Goal: Information Seeking & Learning: Learn about a topic

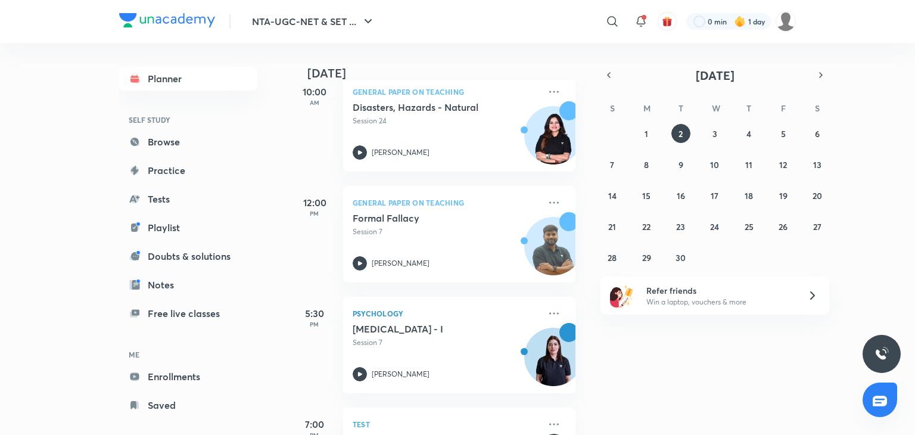
scroll to position [138, 0]
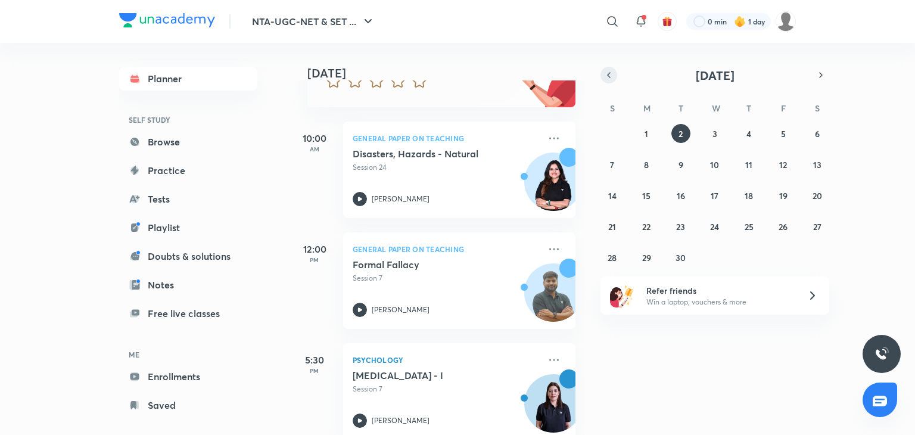
click at [608, 77] on icon "button" at bounding box center [609, 75] width 10 height 11
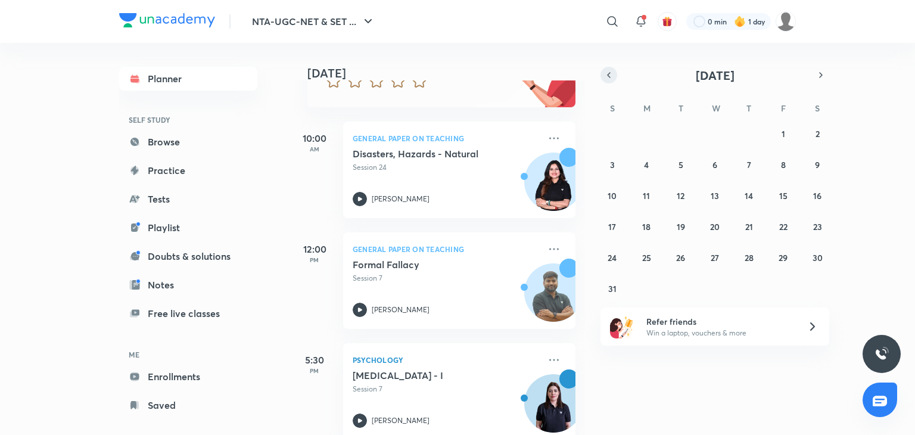
click at [608, 77] on icon "button" at bounding box center [609, 75] width 10 height 11
click at [679, 167] on abbr "8" at bounding box center [681, 164] width 5 height 11
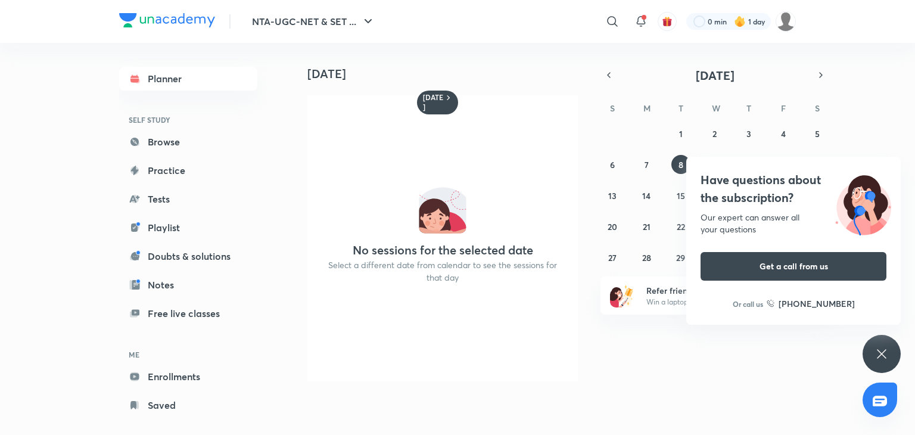
drag, startPoint x: 670, startPoint y: 356, endPoint x: 703, endPoint y: 415, distance: 67.5
click at [703, 415] on div "[DATE] [DATE] No sessions for the selected date Select a different date from ca…" at bounding box center [543, 234] width 505 height 383
click at [884, 349] on icon at bounding box center [882, 354] width 14 height 14
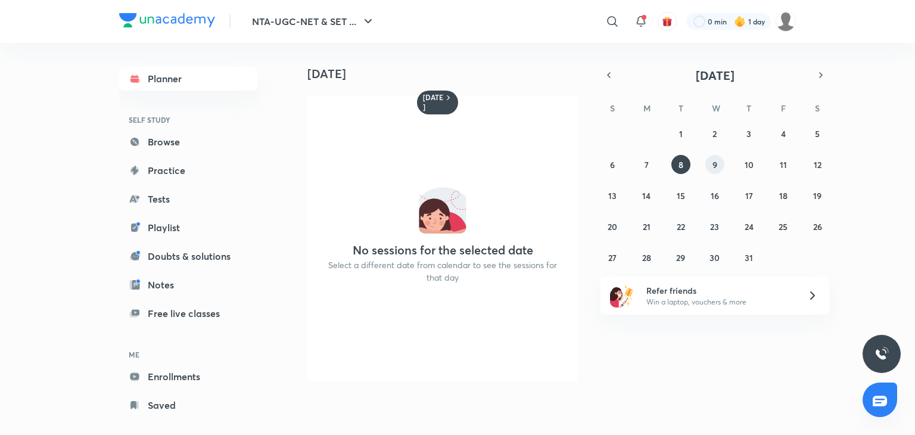
click at [710, 166] on button "9" at bounding box center [715, 164] width 19 height 19
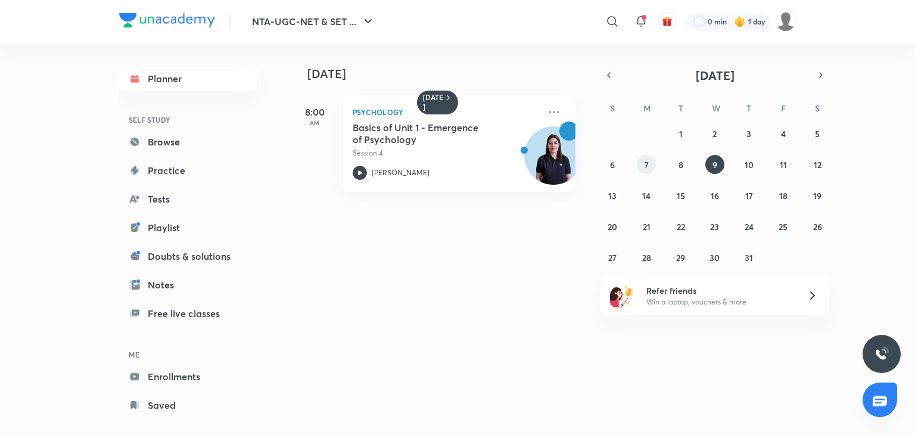
click at [646, 164] on abbr "7" at bounding box center [647, 164] width 4 height 11
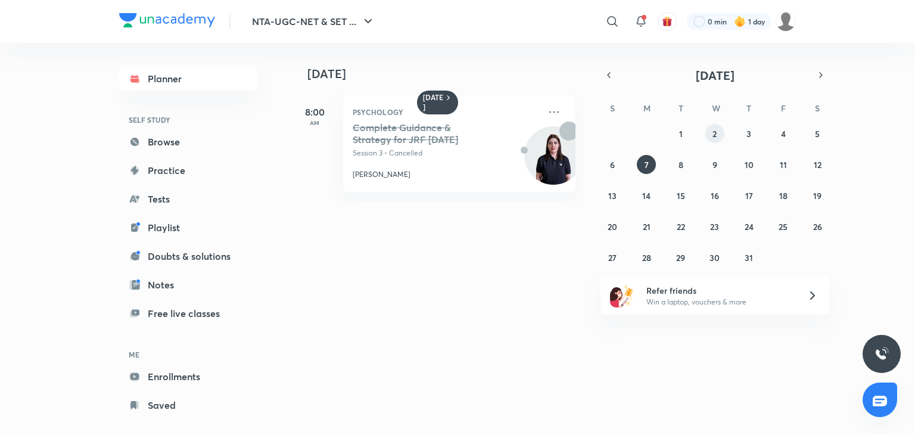
click at [720, 135] on button "2" at bounding box center [715, 133] width 19 height 19
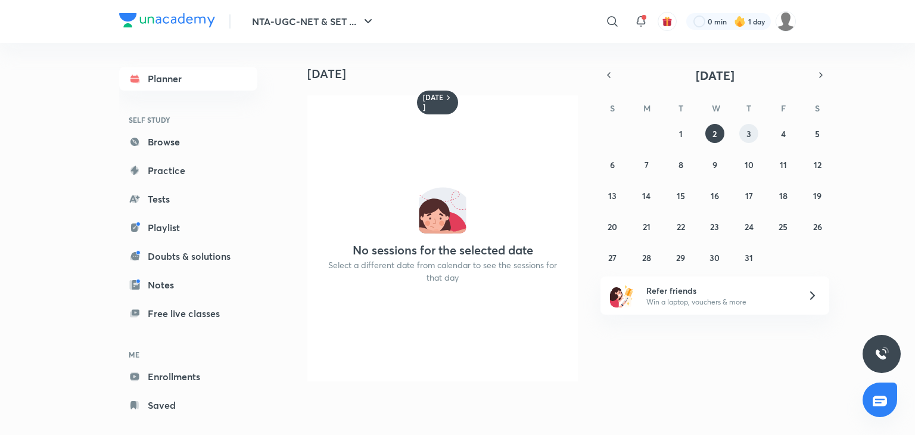
click at [756, 134] on button "3" at bounding box center [749, 133] width 19 height 19
click at [789, 129] on button "4" at bounding box center [783, 133] width 19 height 19
click at [647, 172] on button "7" at bounding box center [646, 164] width 19 height 19
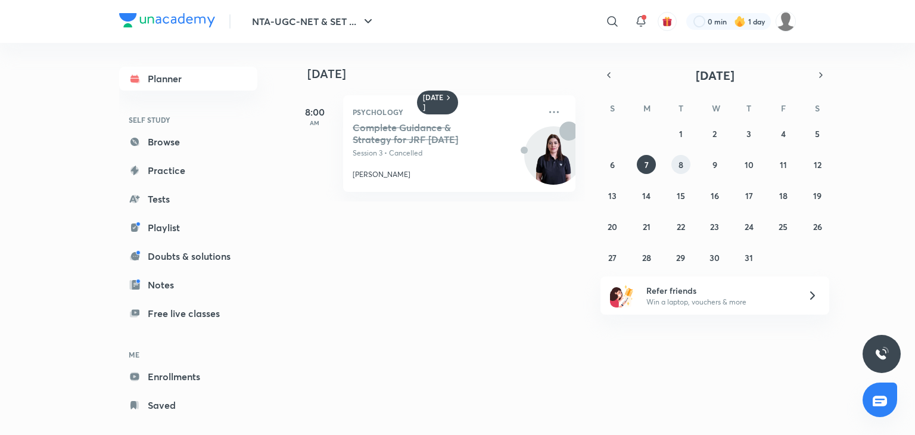
click at [680, 169] on abbr "8" at bounding box center [681, 164] width 5 height 11
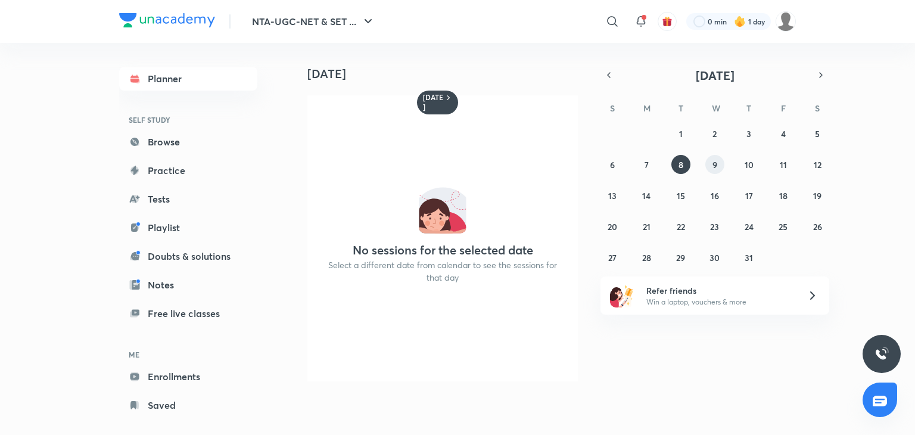
click at [711, 171] on button "9" at bounding box center [715, 164] width 19 height 19
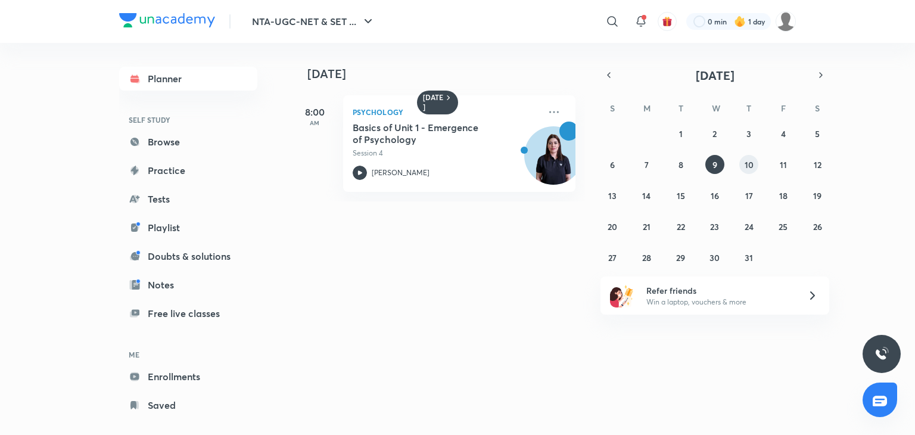
click at [746, 170] on button "10" at bounding box center [749, 164] width 19 height 19
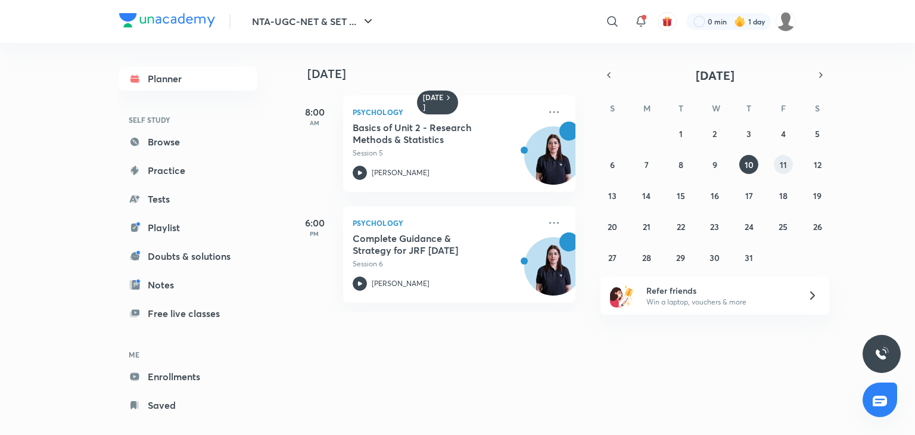
click at [782, 159] on abbr "11" at bounding box center [783, 164] width 7 height 11
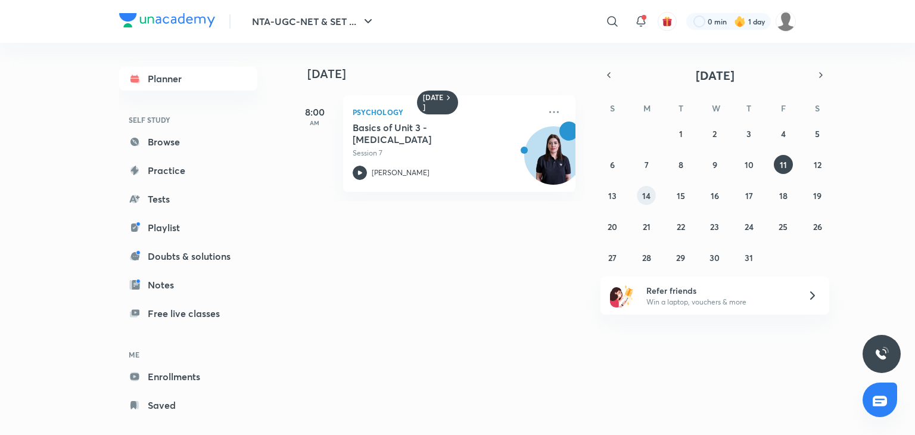
click at [644, 196] on abbr "14" at bounding box center [646, 195] width 8 height 11
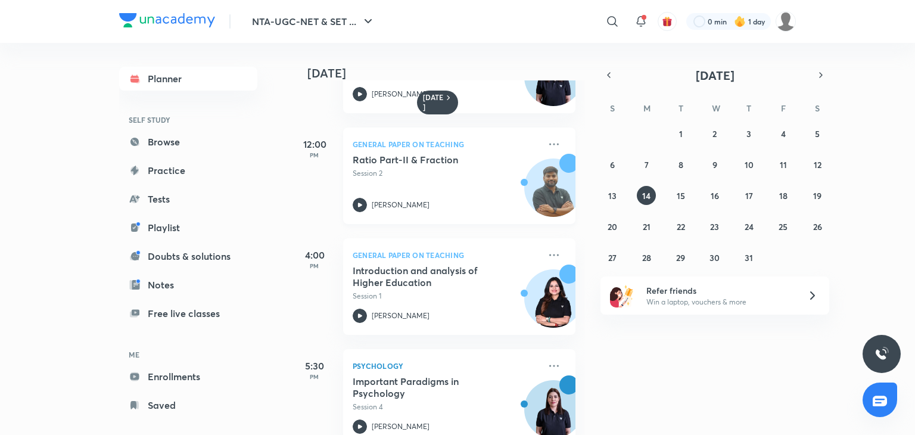
scroll to position [0, 0]
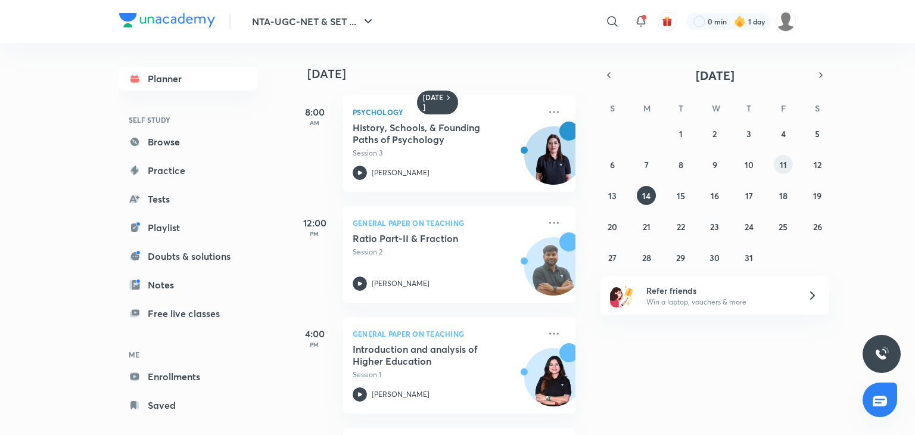
click at [781, 167] on abbr "11" at bounding box center [783, 164] width 7 height 11
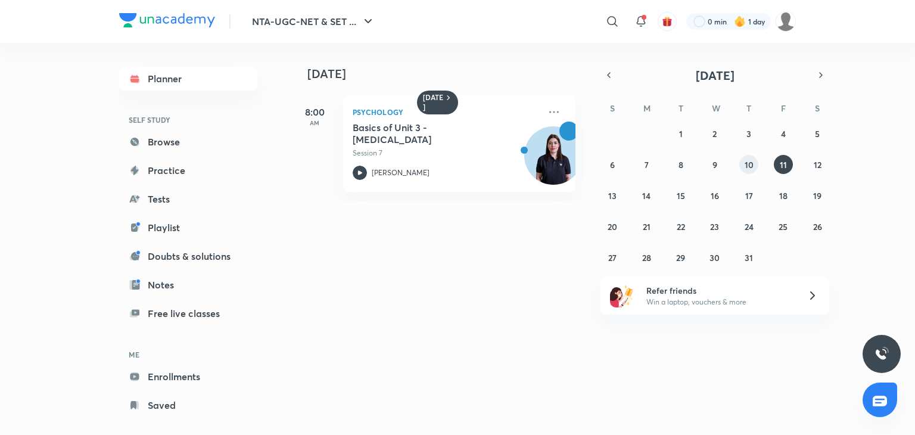
click at [748, 170] on button "10" at bounding box center [749, 164] width 19 height 19
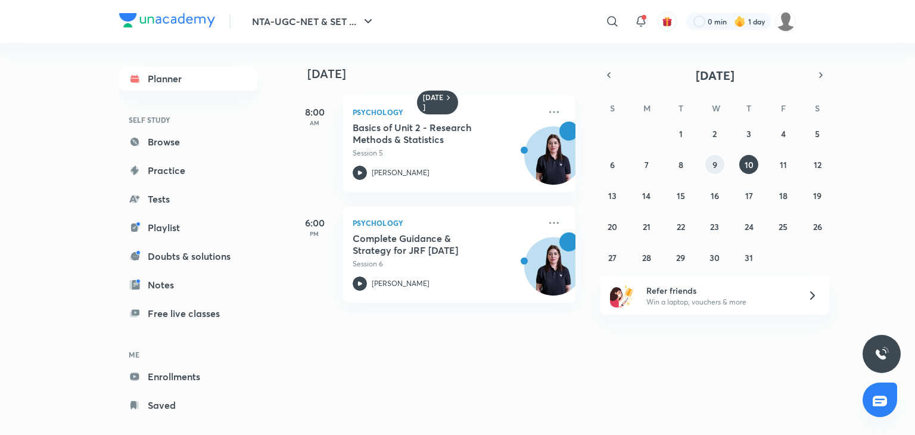
click at [718, 170] on button "9" at bounding box center [715, 164] width 19 height 19
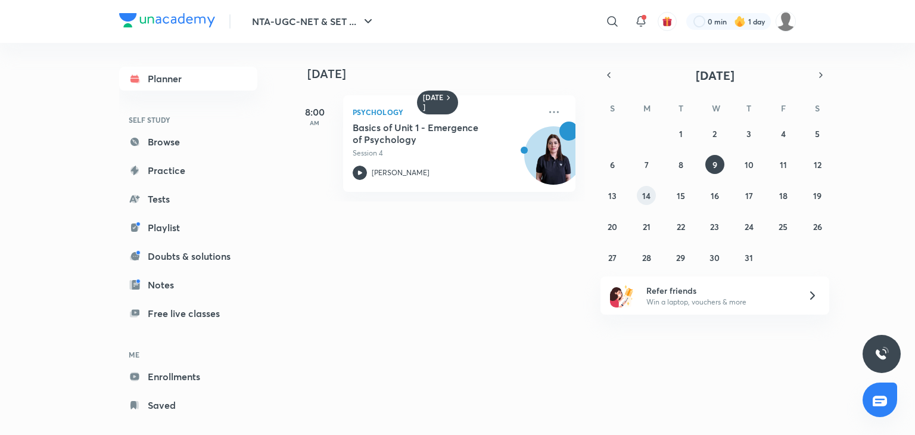
click at [651, 200] on button "14" at bounding box center [646, 195] width 19 height 19
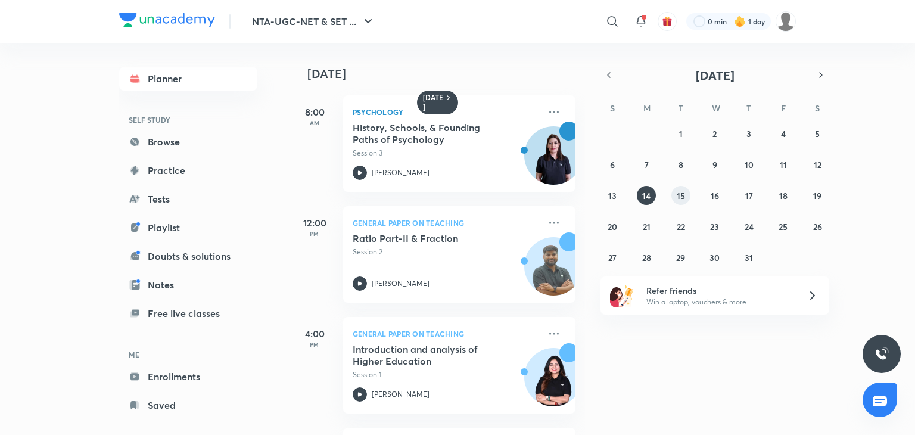
click at [689, 191] on button "15" at bounding box center [681, 195] width 19 height 19
click at [719, 191] on abbr "16" at bounding box center [715, 195] width 8 height 11
click at [756, 167] on button "10" at bounding box center [749, 164] width 19 height 19
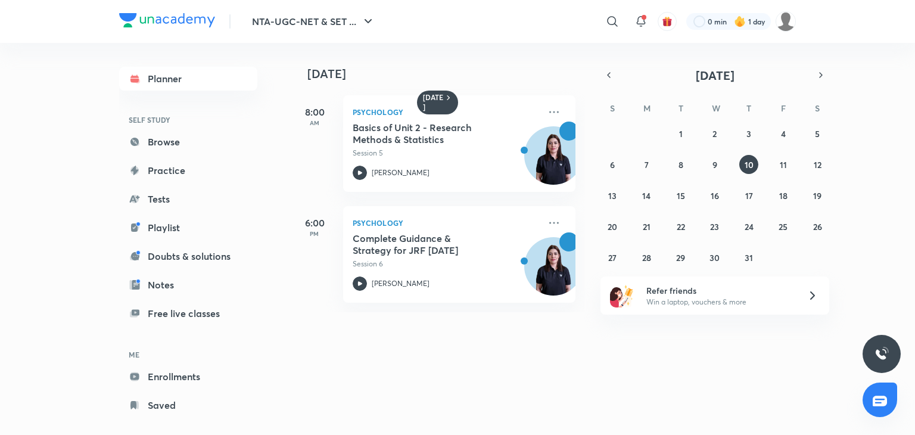
click at [713, 174] on div "29 30 1 2 3 4 5 6 7 8 9 10 11 12 13 14 15 16 17 18 19 20 21 22 23 24 25 26 27 2…" at bounding box center [715, 195] width 229 height 143
click at [716, 164] on abbr "9" at bounding box center [715, 164] width 5 height 11
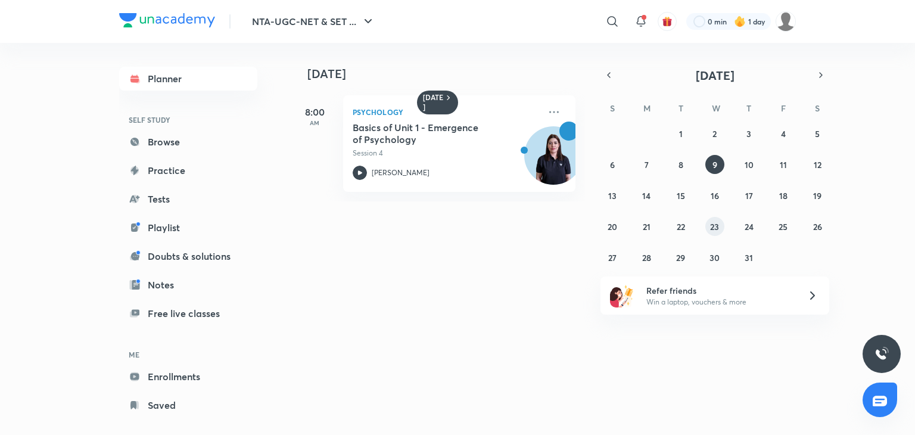
click at [718, 225] on abbr "23" at bounding box center [714, 226] width 9 height 11
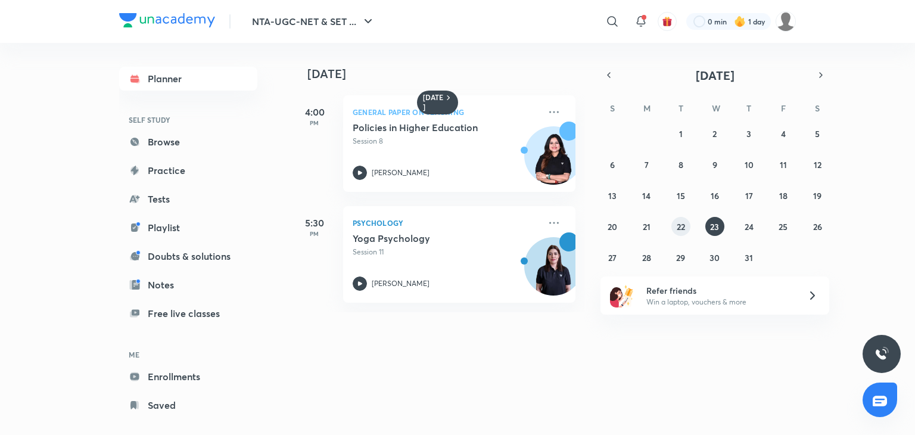
click at [682, 229] on abbr "22" at bounding box center [681, 226] width 8 height 11
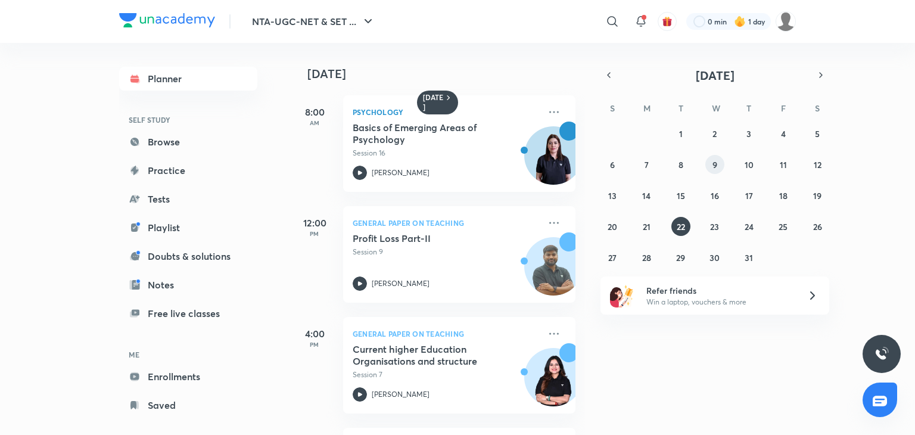
click at [716, 163] on abbr "9" at bounding box center [715, 164] width 5 height 11
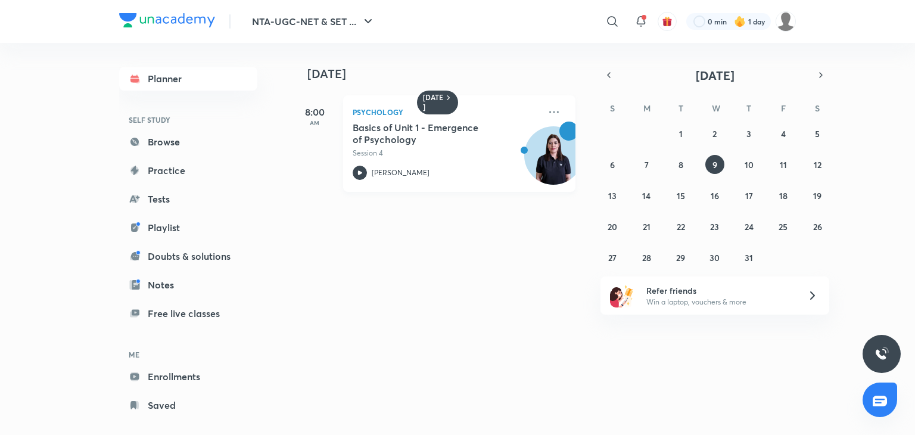
click at [359, 175] on icon at bounding box center [360, 173] width 14 height 14
click at [822, 157] on button "12" at bounding box center [817, 164] width 19 height 19
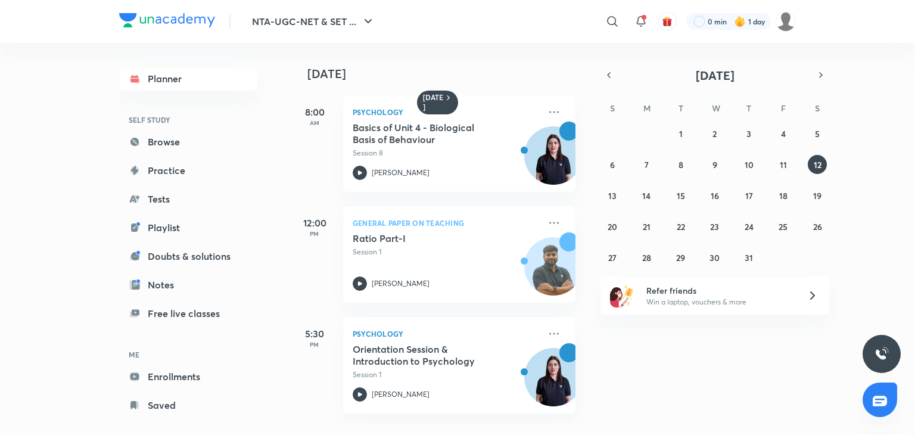
click at [482, 312] on div "5:30 PM Psychology Orientation Session & Introduction to Psychology Session 1 […" at bounding box center [433, 358] width 285 height 111
click at [625, 344] on div "[DATE] 8:00 AM Psychology Basics of Unit 4 - Biological Basis of Behaviour Sess…" at bounding box center [602, 233] width 622 height 380
click at [716, 165] on abbr "9" at bounding box center [715, 164] width 5 height 11
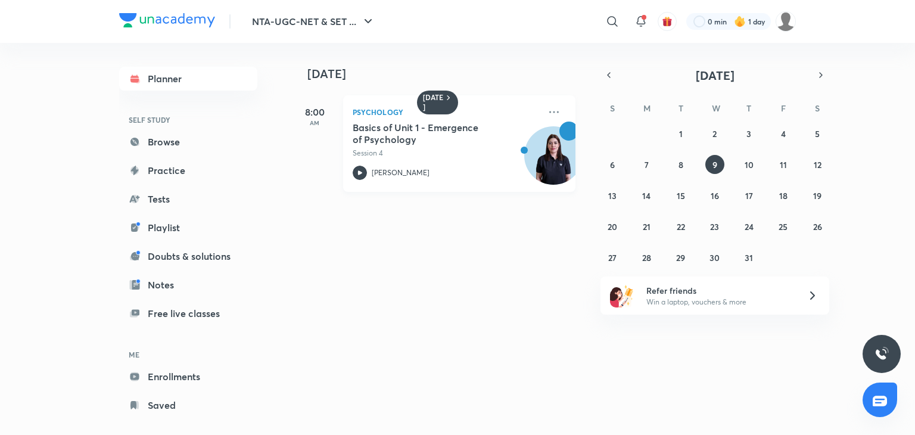
click at [363, 168] on icon at bounding box center [360, 173] width 14 height 14
click at [360, 172] on icon at bounding box center [360, 172] width 4 height 4
